Goal: Transaction & Acquisition: Purchase product/service

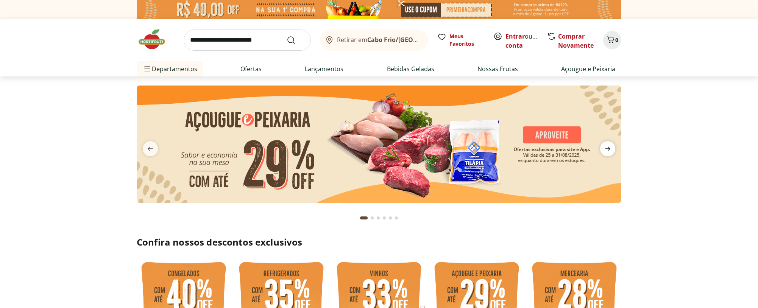
click at [609, 150] on icon "next" at bounding box center [607, 149] width 5 height 4
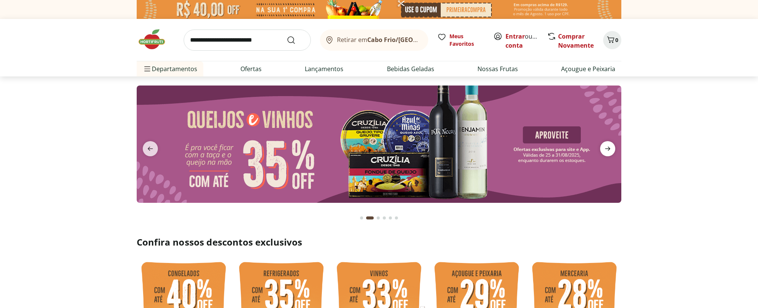
click at [610, 149] on icon "next" at bounding box center [607, 149] width 5 height 4
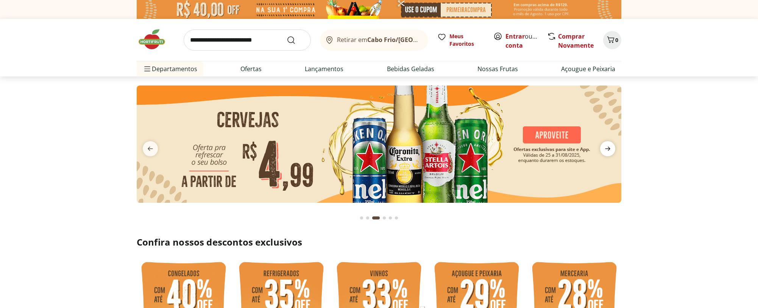
click at [610, 149] on icon "next" at bounding box center [607, 149] width 5 height 4
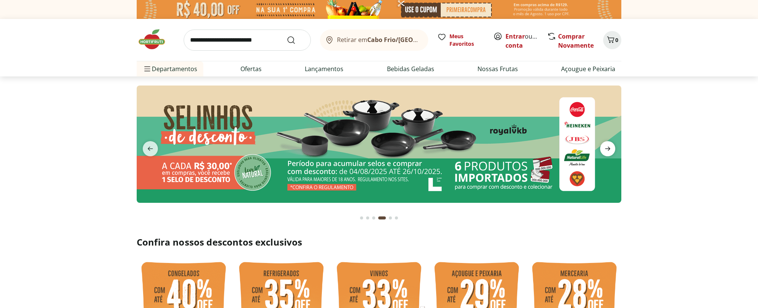
click at [610, 148] on icon "next" at bounding box center [607, 148] width 9 height 9
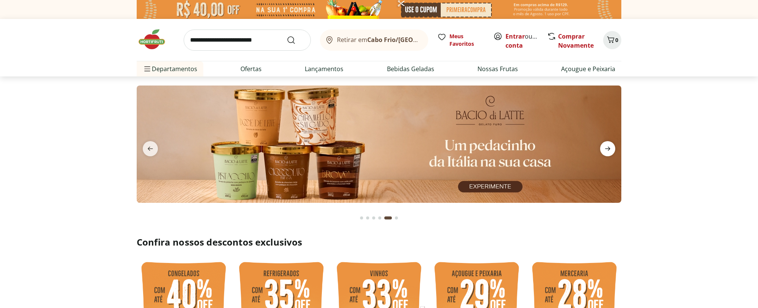
click at [610, 148] on icon "next" at bounding box center [607, 148] width 9 height 9
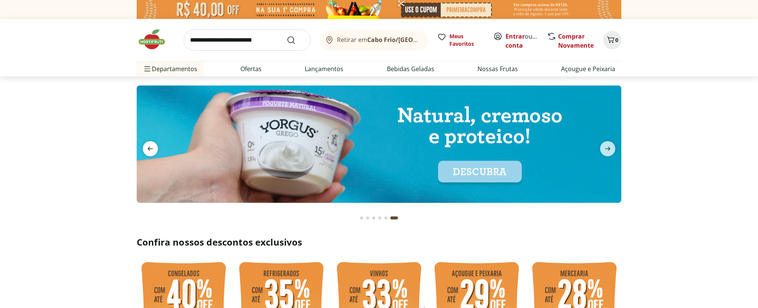
click at [151, 145] on icon "previous" at bounding box center [150, 148] width 9 height 9
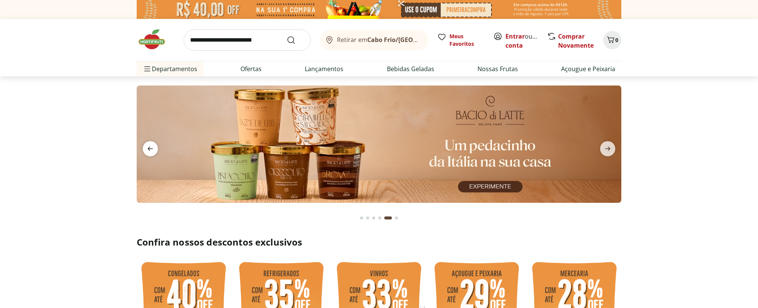
click at [153, 143] on span "previous" at bounding box center [150, 148] width 15 height 15
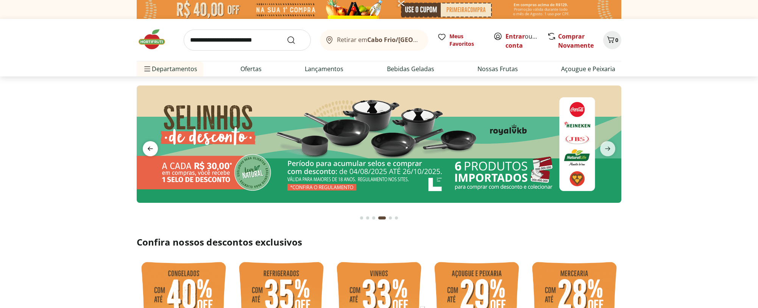
click at [153, 143] on span "previous" at bounding box center [150, 148] width 15 height 15
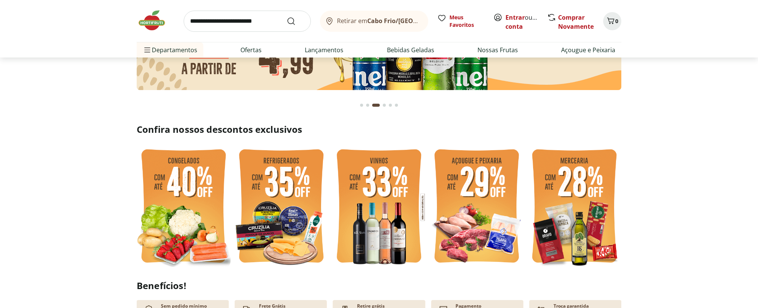
scroll to position [114, 0]
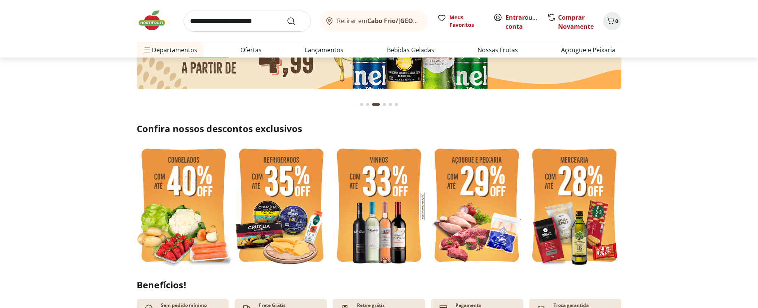
click at [469, 230] on img at bounding box center [477, 206] width 94 height 125
select select "**********"
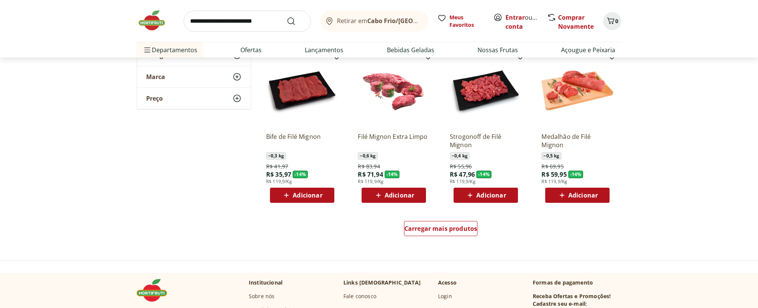
scroll to position [416, 0]
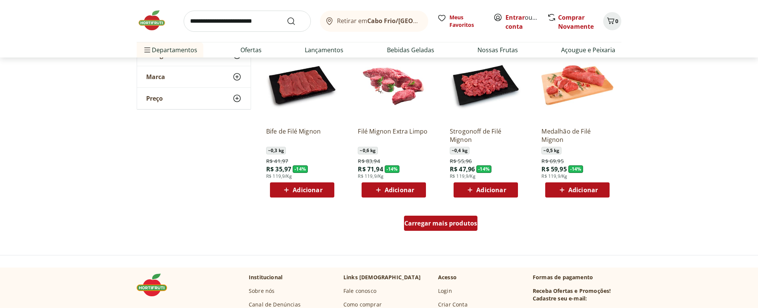
click at [453, 221] on span "Carregar mais produtos" at bounding box center [440, 223] width 73 height 6
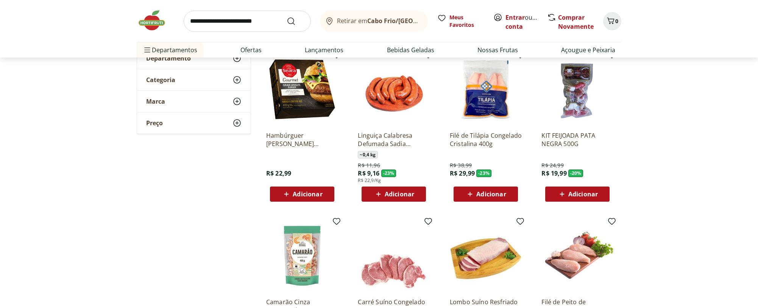
scroll to position [0, 0]
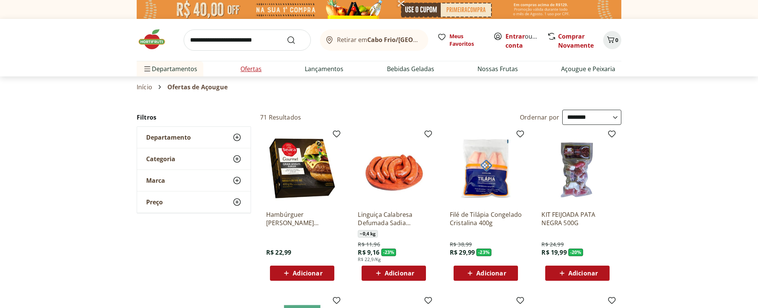
click at [250, 70] on link "Ofertas" at bounding box center [250, 68] width 21 height 9
select select "**********"
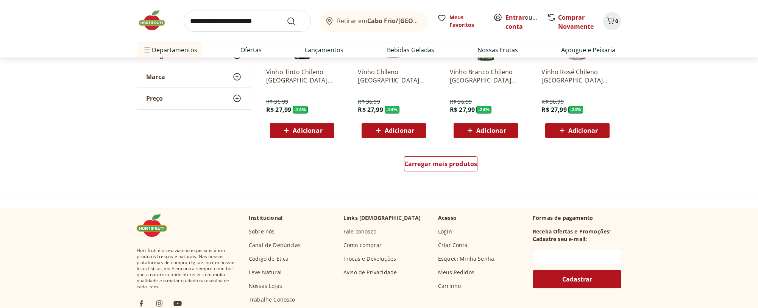
scroll to position [492, 0]
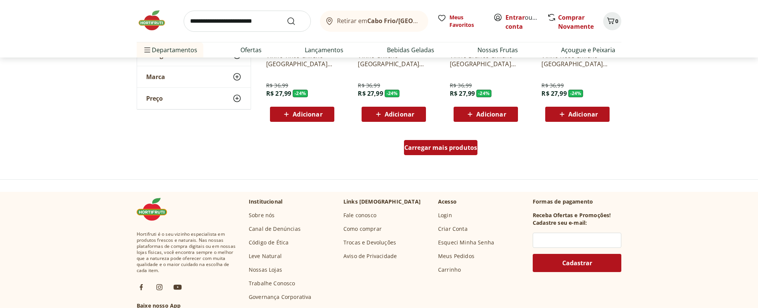
click at [439, 146] on span "Carregar mais produtos" at bounding box center [440, 148] width 73 height 6
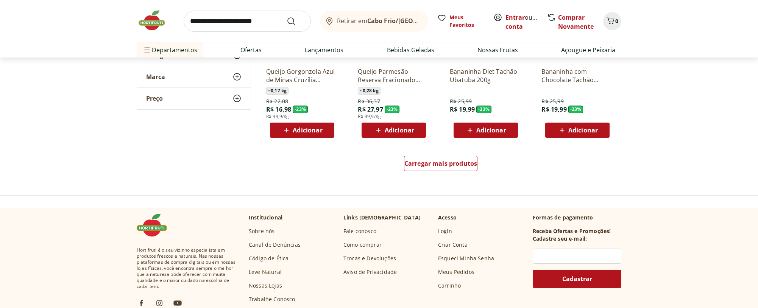
scroll to position [984, 0]
